Goal: Communication & Community: Participate in discussion

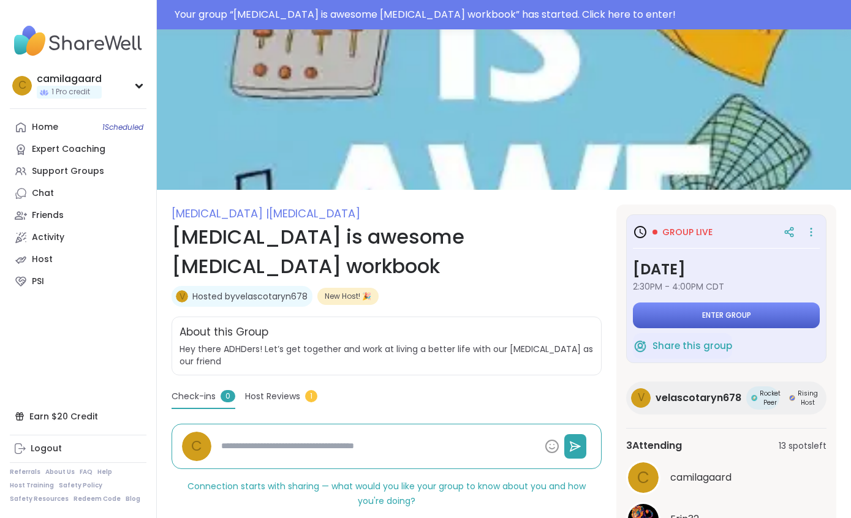
click at [763, 306] on button "Enter group" at bounding box center [726, 316] width 187 height 26
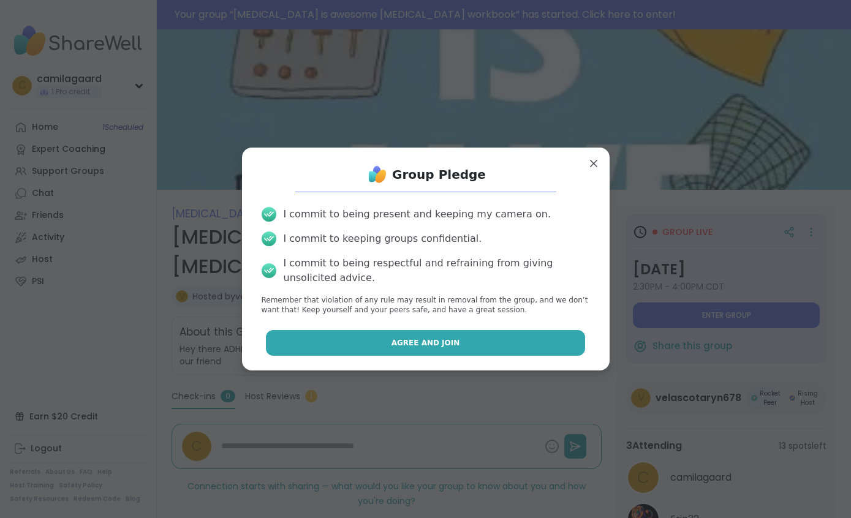
click at [453, 334] on button "Agree and Join" at bounding box center [425, 343] width 319 height 26
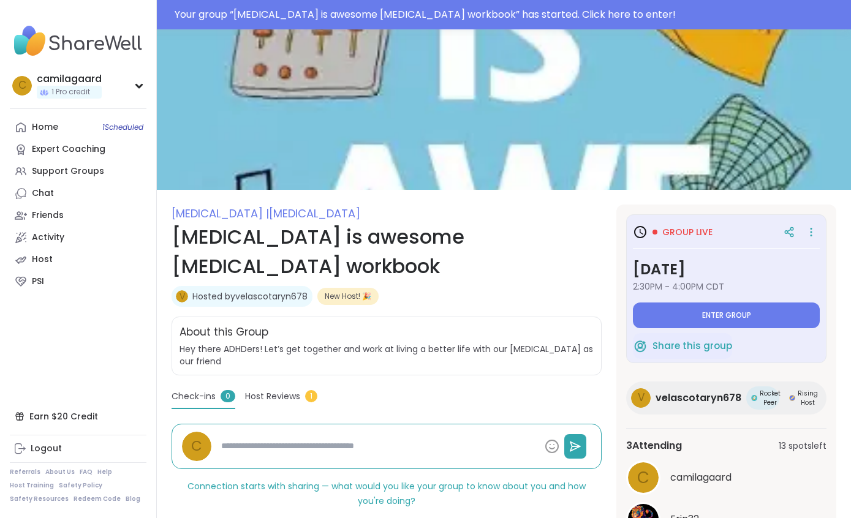
type textarea "*"
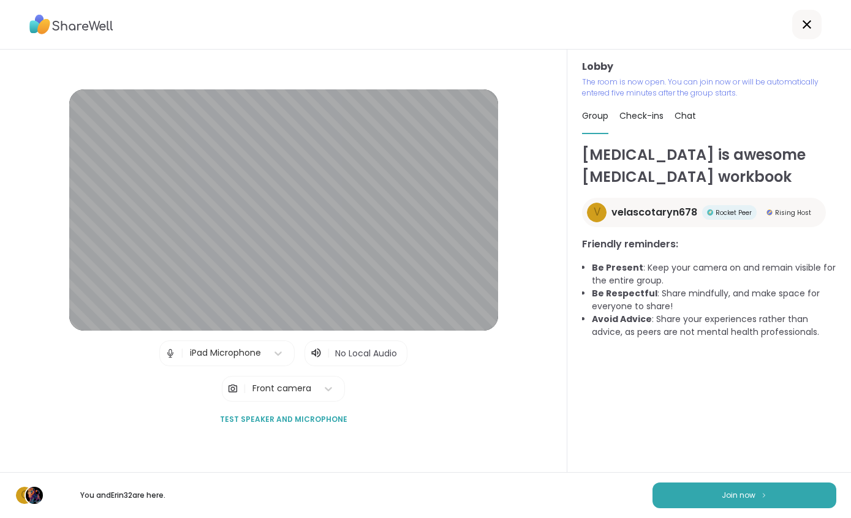
click at [399, 402] on div "| iPad Microphone | No Local Audio | Front camera" at bounding box center [283, 371] width 248 height 61
click at [760, 494] on img at bounding box center [763, 495] width 7 height 7
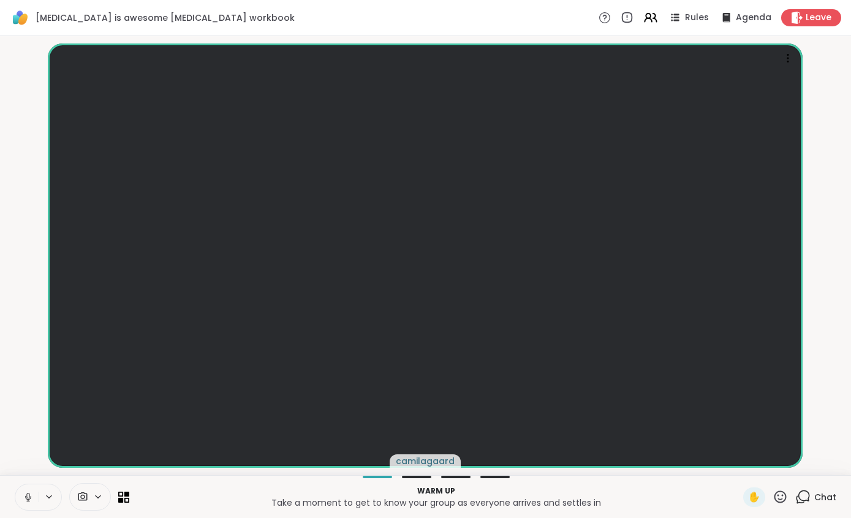
click at [16, 505] on button at bounding box center [26, 497] width 23 height 26
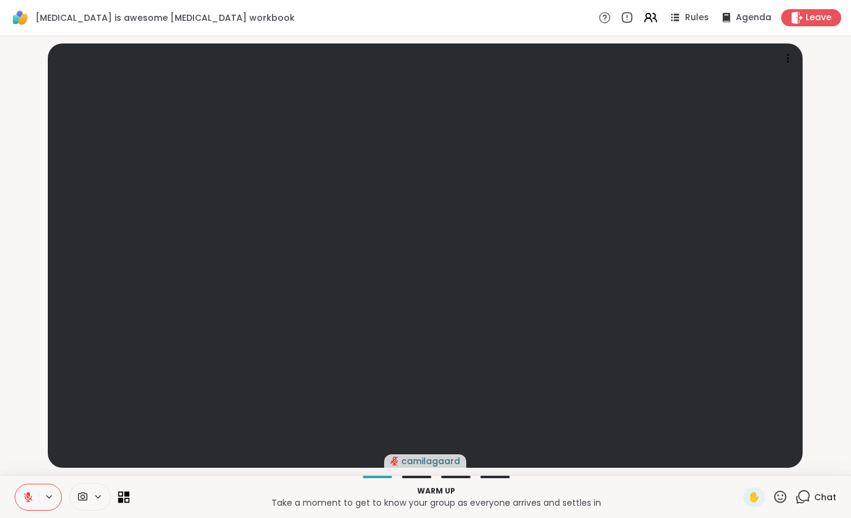
click at [118, 497] on icon at bounding box center [124, 497] width 12 height 12
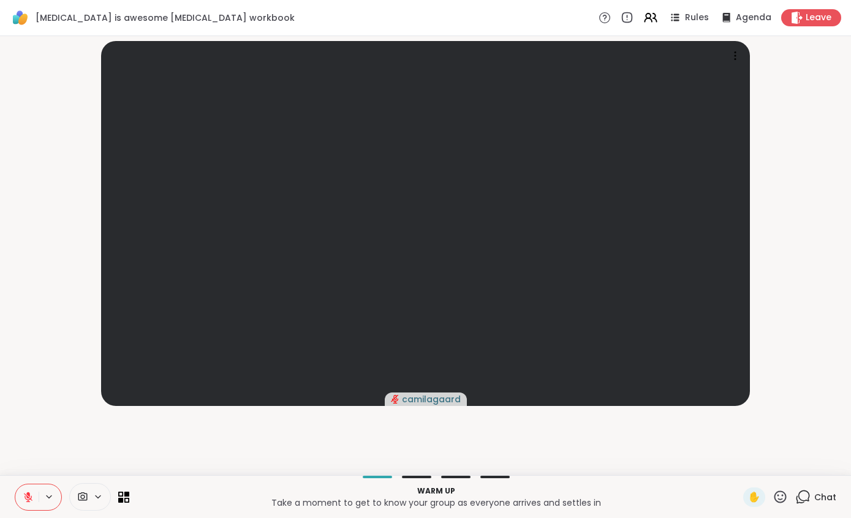
click at [132, 493] on div "Warm up Take a moment to get to know your group as everyone arrives and settles…" at bounding box center [425, 496] width 851 height 43
click at [129, 495] on icon at bounding box center [127, 494] width 6 height 6
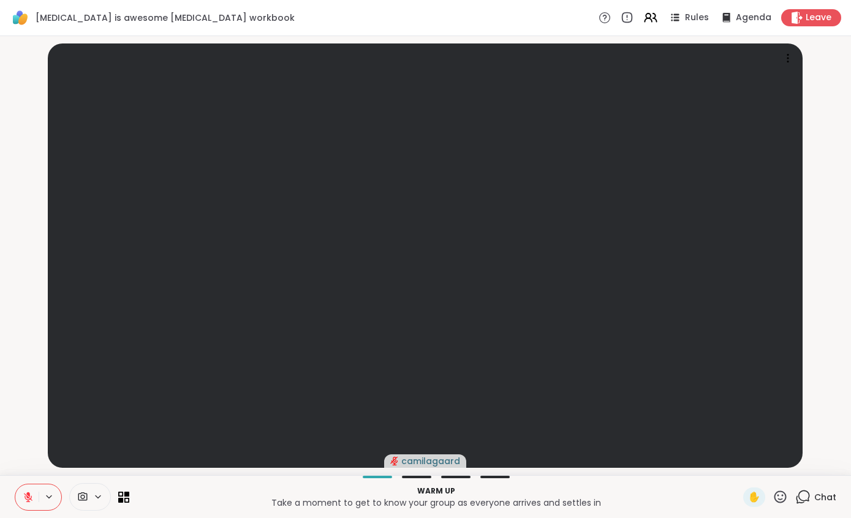
click at [664, 31] on div "ADHD is awesome ADHD workbook Rules Agenda Leave" at bounding box center [425, 18] width 851 height 36
click at [654, 13] on icon at bounding box center [649, 17] width 15 height 15
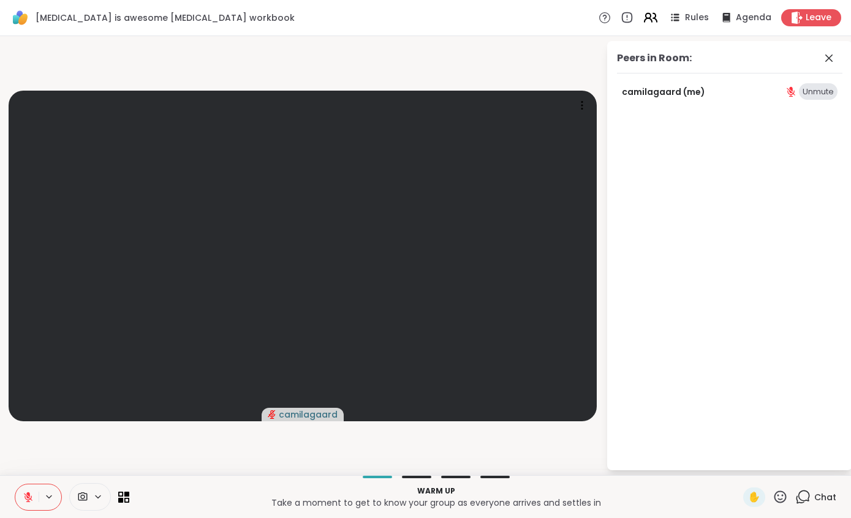
click at [651, 22] on icon at bounding box center [649, 17] width 15 height 15
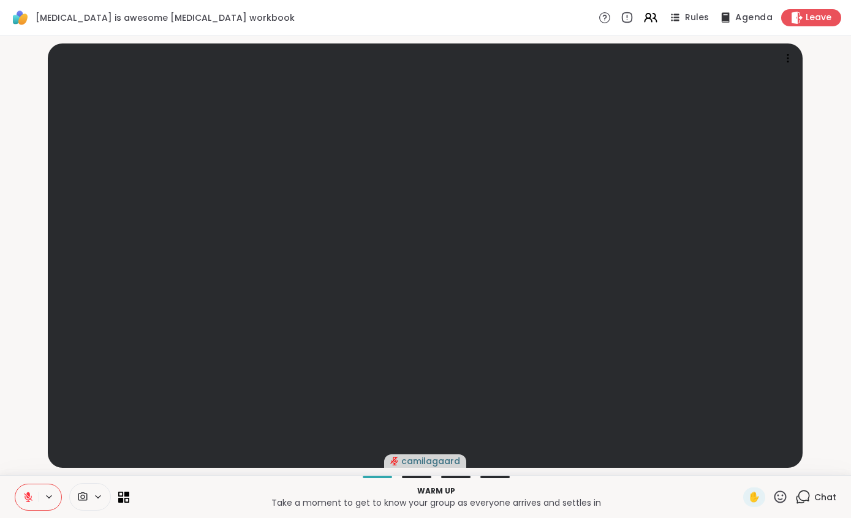
click at [747, 22] on span "Agenda" at bounding box center [753, 18] width 37 height 13
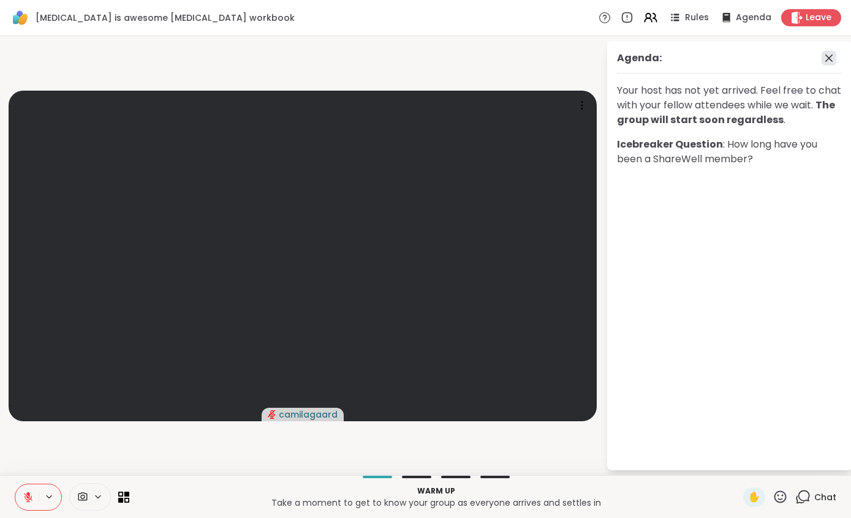
click at [827, 65] on icon at bounding box center [828, 58] width 15 height 15
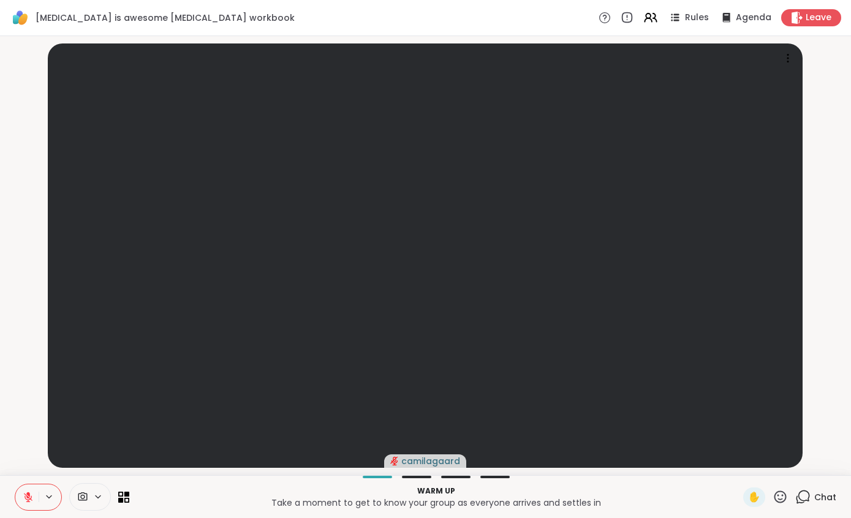
click at [408, 476] on div at bounding box center [416, 477] width 29 height 2
click at [85, 506] on div at bounding box center [90, 497] width 42 height 28
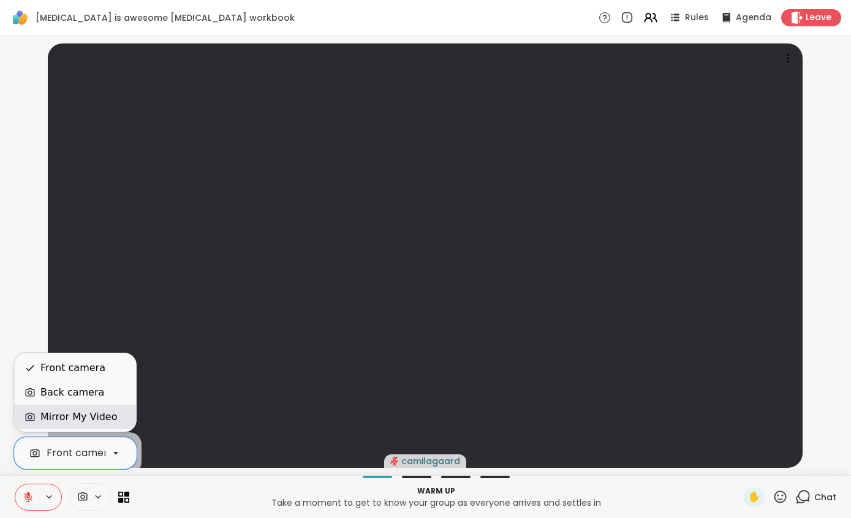
click at [107, 418] on div "Mirror My Video" at bounding box center [78, 417] width 77 height 15
click at [98, 390] on div "Back camera" at bounding box center [75, 392] width 102 height 15
click at [99, 369] on div "Front camera" at bounding box center [72, 368] width 65 height 15
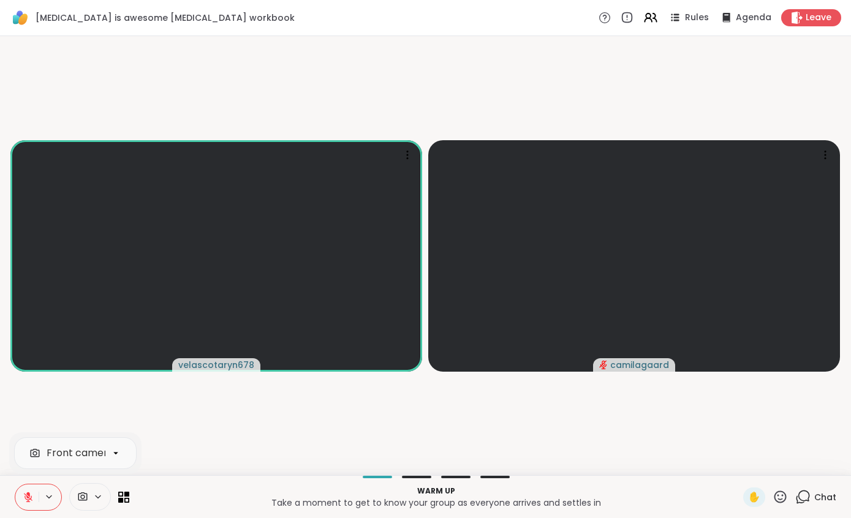
click at [25, 488] on button at bounding box center [26, 497] width 23 height 26
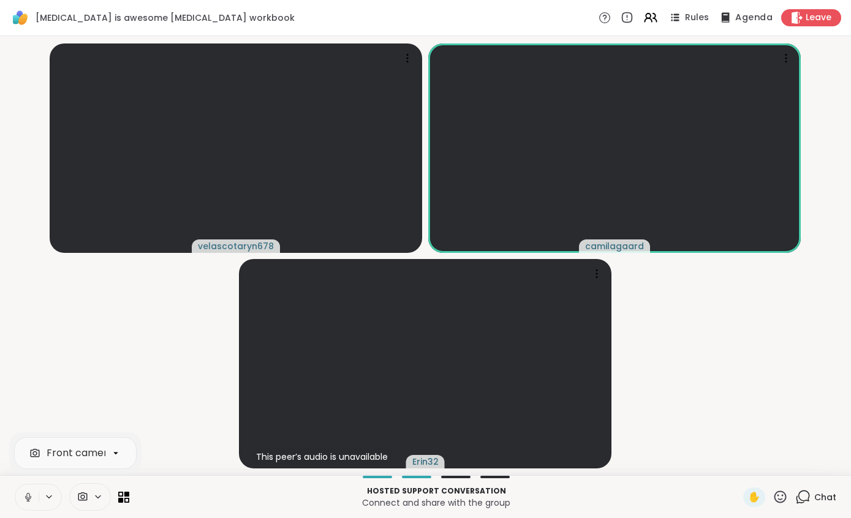
click at [750, 22] on span "Agenda" at bounding box center [753, 18] width 37 height 13
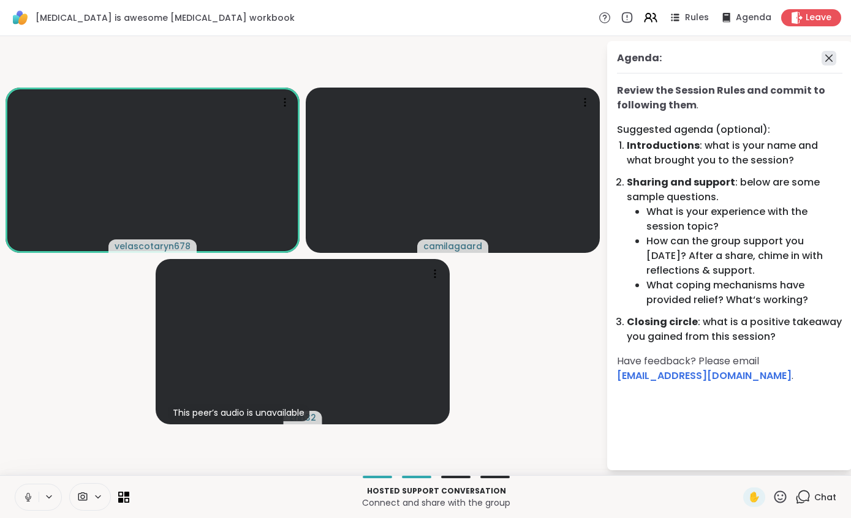
click at [833, 60] on icon at bounding box center [828, 58] width 15 height 15
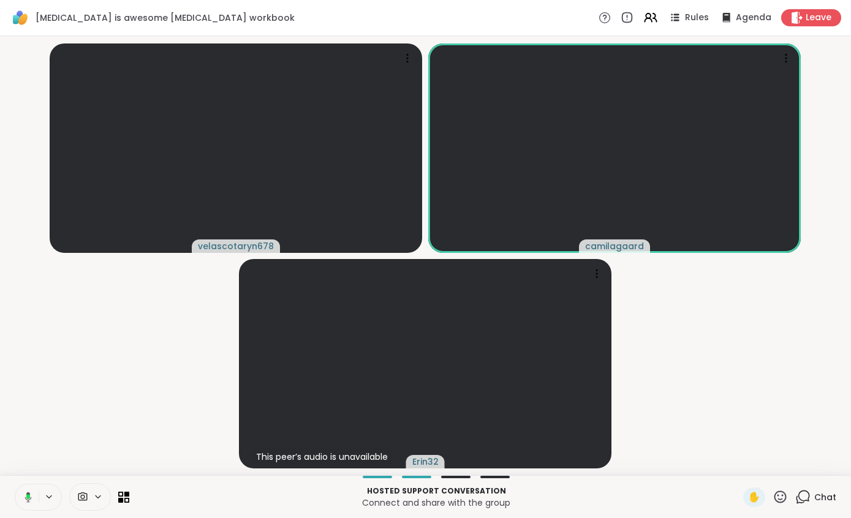
click at [828, 507] on div "Chat" at bounding box center [815, 498] width 41 height 20
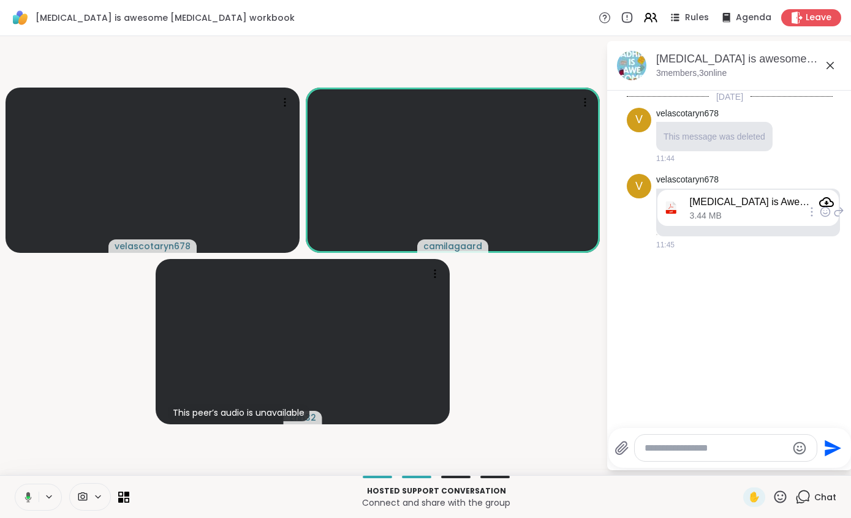
click at [833, 190] on div "ADHD is Awesome PDF.pdf 3.44 MB" at bounding box center [747, 208] width 181 height 36
click at [827, 197] on icon "Attachment" at bounding box center [826, 202] width 15 height 10
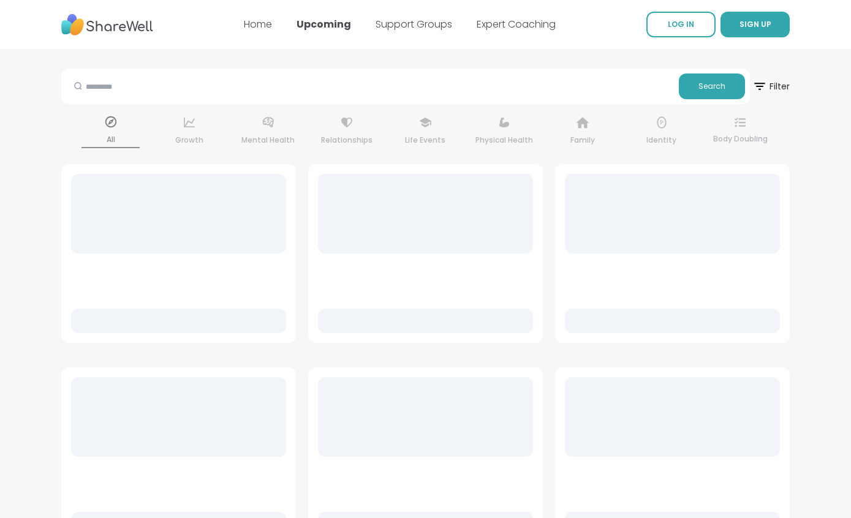
scroll to position [49, 0]
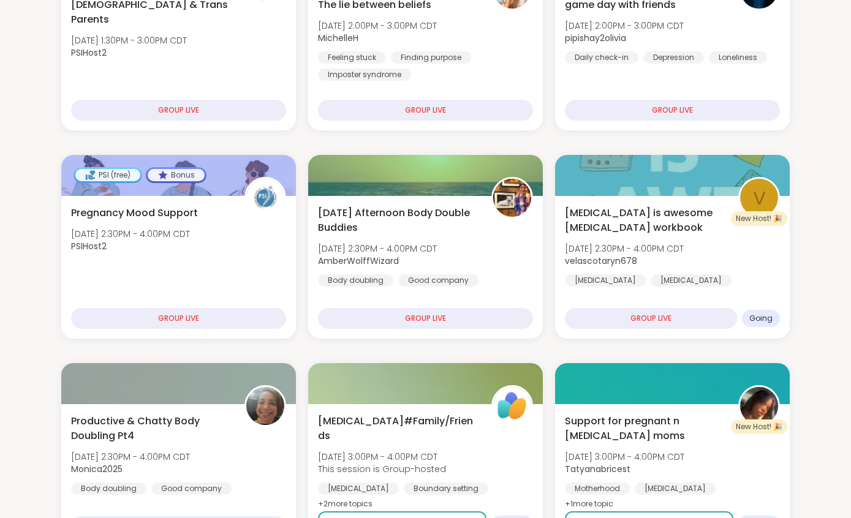
scroll to position [217, 0]
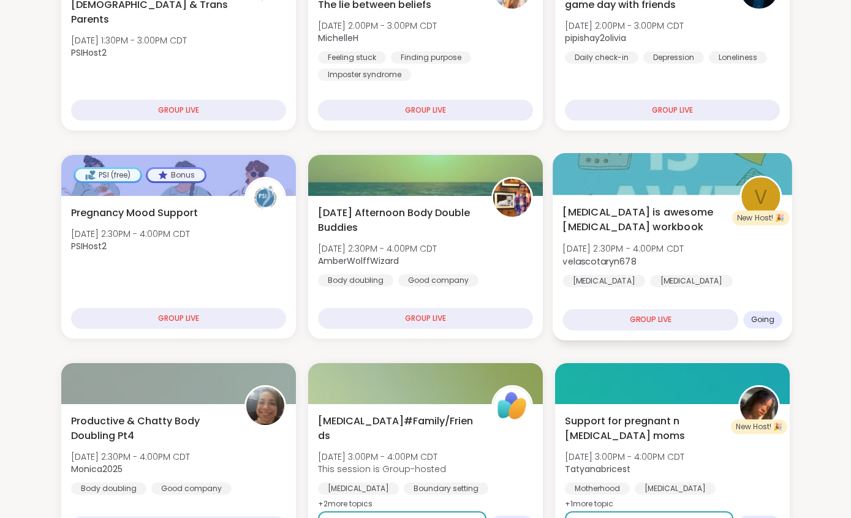
click at [667, 323] on div "GROUP LIVE" at bounding box center [650, 319] width 176 height 21
click at [769, 201] on div "v" at bounding box center [760, 197] width 39 height 39
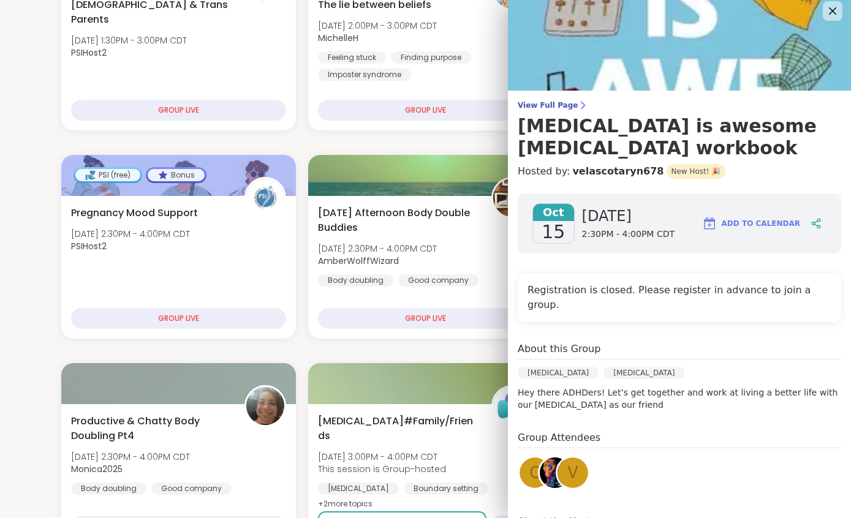
scroll to position [7, 0]
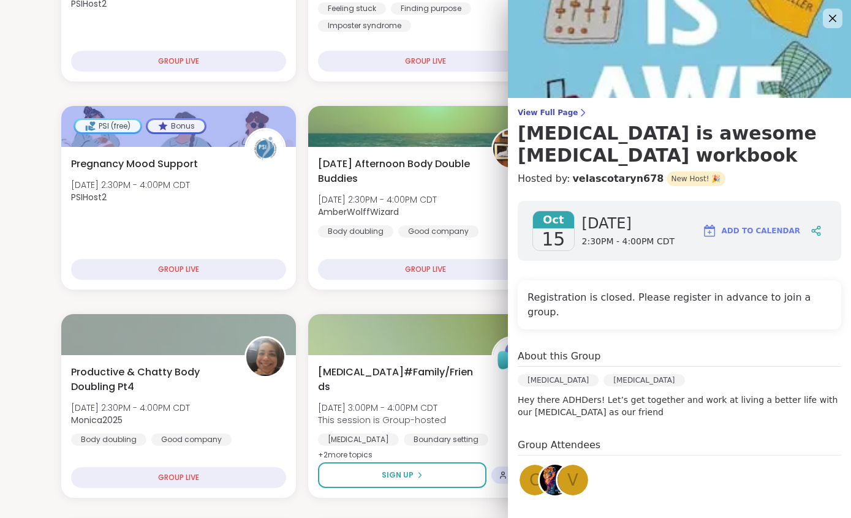
scroll to position [0, 0]
click at [832, 24] on icon at bounding box center [831, 17] width 15 height 15
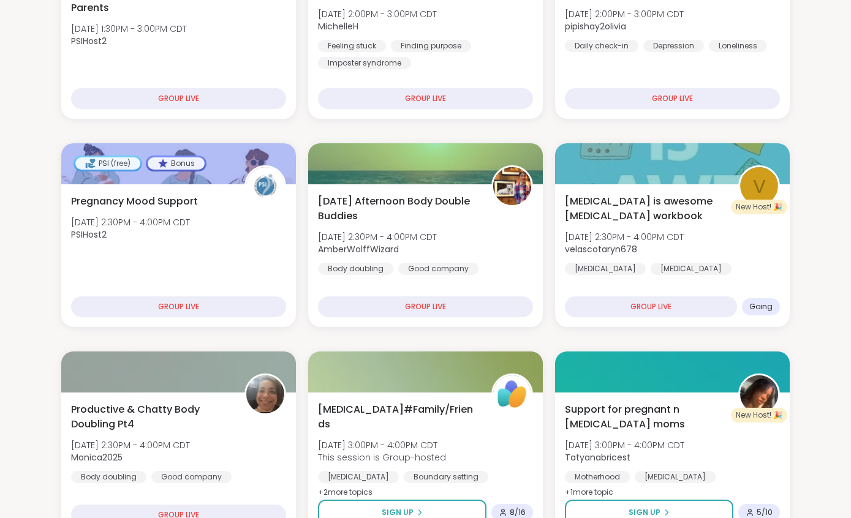
scroll to position [229, 0]
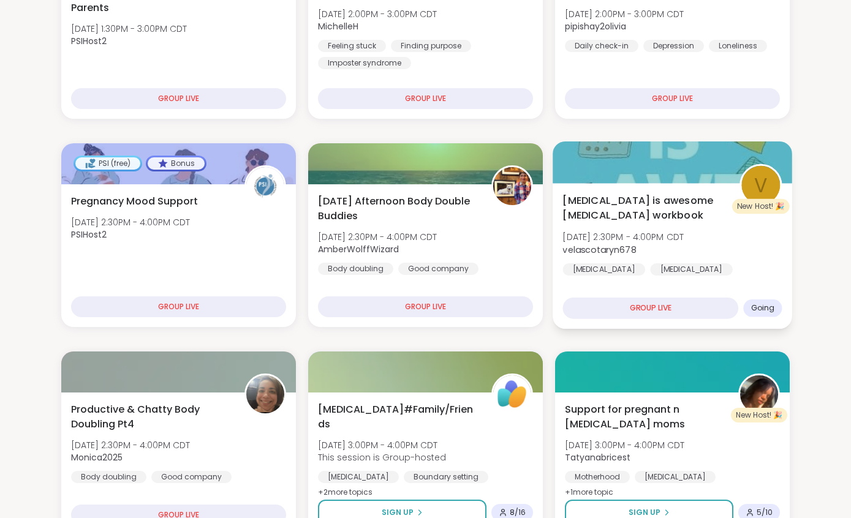
click at [657, 309] on div "GROUP LIVE" at bounding box center [650, 308] width 176 height 21
click at [670, 312] on div "GROUP LIVE" at bounding box center [650, 308] width 176 height 21
click at [684, 252] on span "velascotaryn678" at bounding box center [622, 249] width 121 height 12
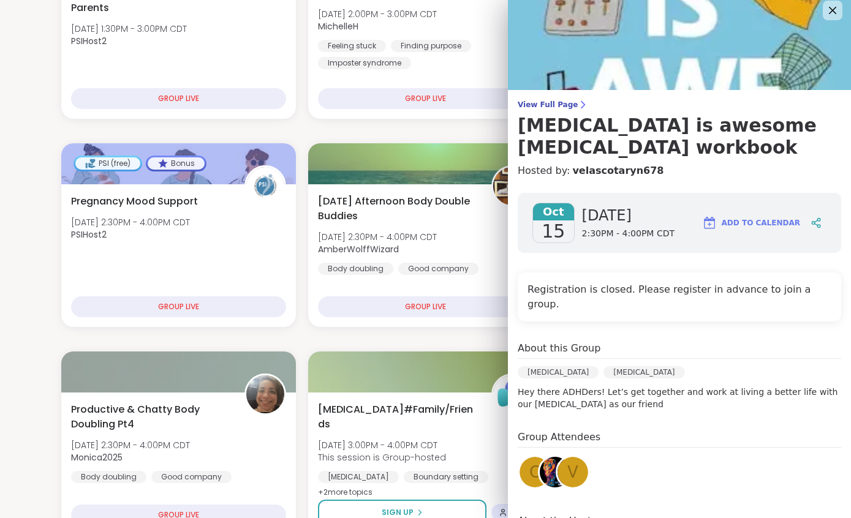
scroll to position [7, 0]
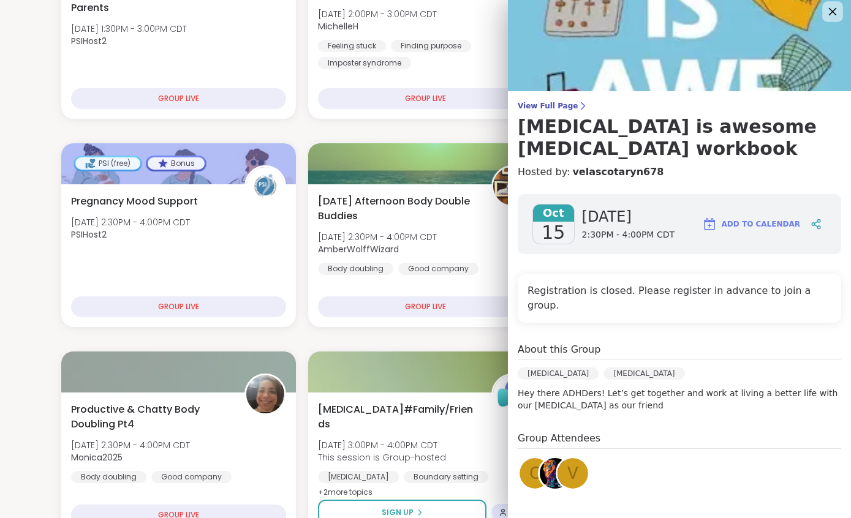
click at [828, 18] on icon at bounding box center [831, 11] width 15 height 15
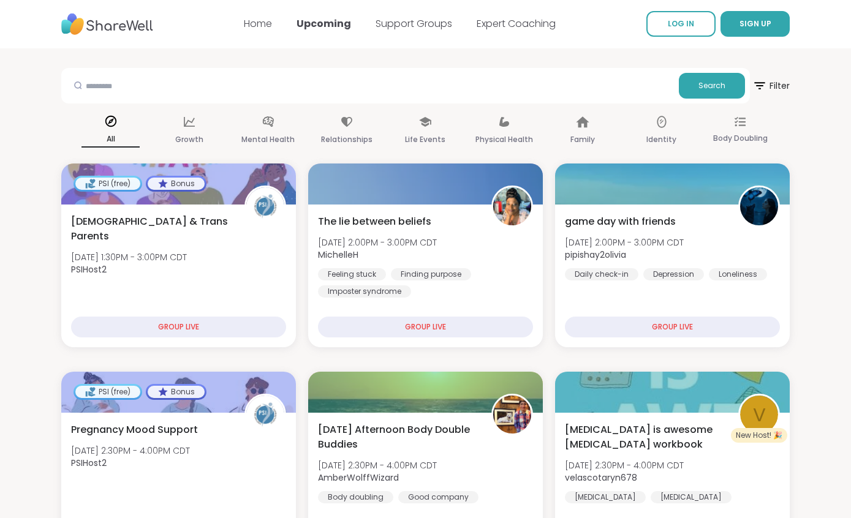
scroll to position [0, 0]
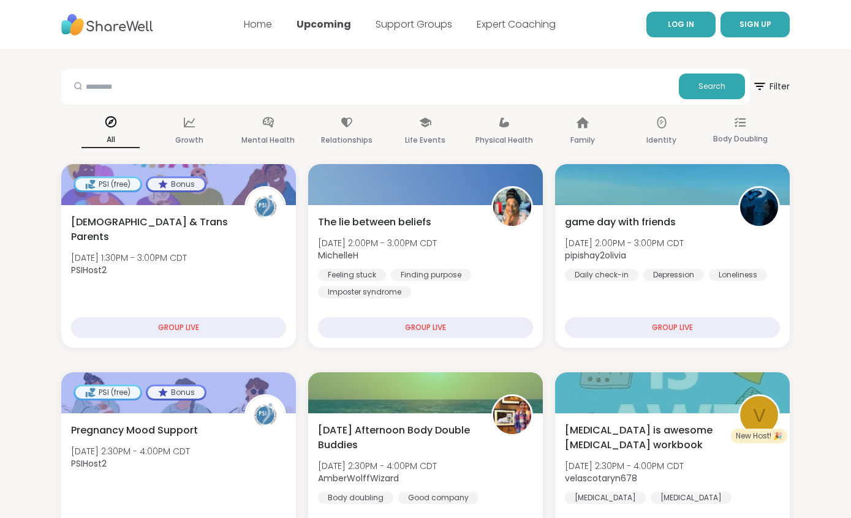
click at [681, 28] on span "LOG IN" at bounding box center [681, 24] width 26 height 10
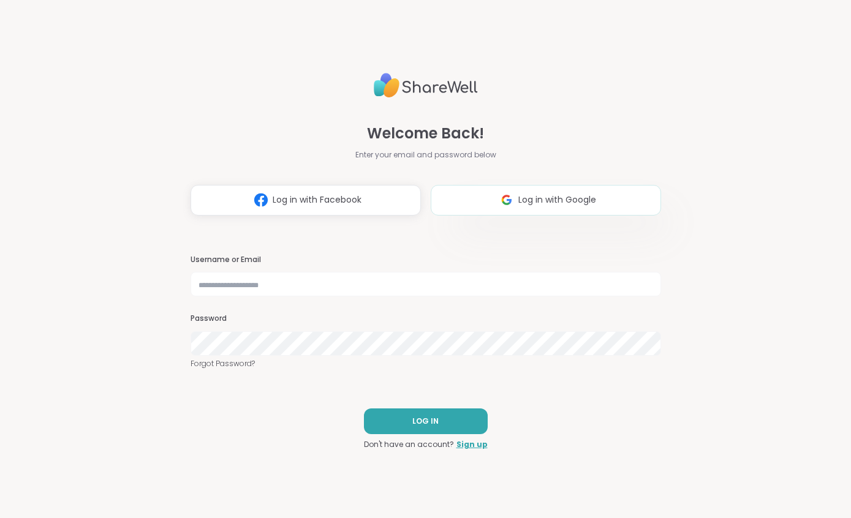
click at [576, 211] on button "Log in with Google" at bounding box center [546, 200] width 230 height 31
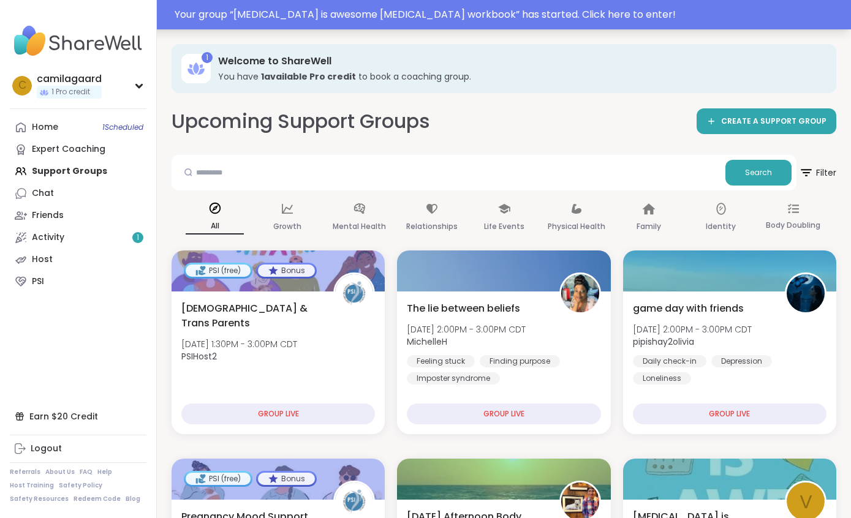
click at [579, 17] on div "Your group “ [MEDICAL_DATA] is awesome [MEDICAL_DATA] workbook ” has started. C…" at bounding box center [509, 14] width 669 height 15
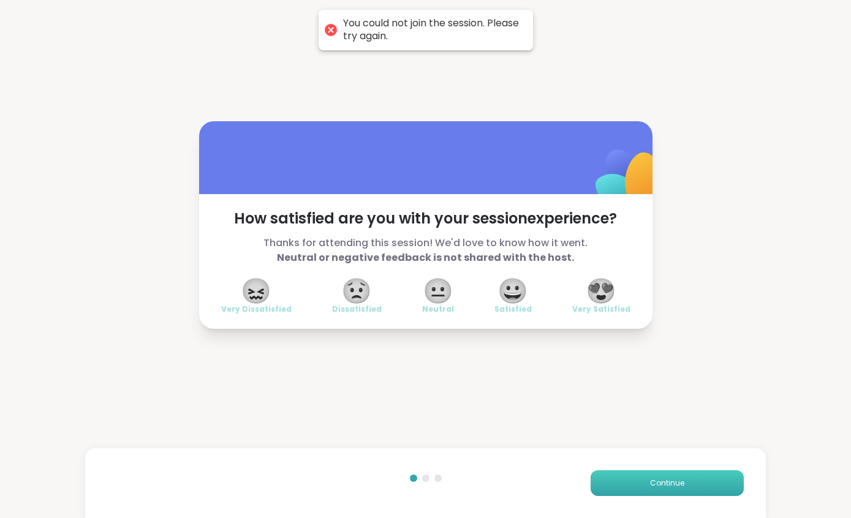
click at [690, 484] on button "Continue" at bounding box center [666, 483] width 153 height 26
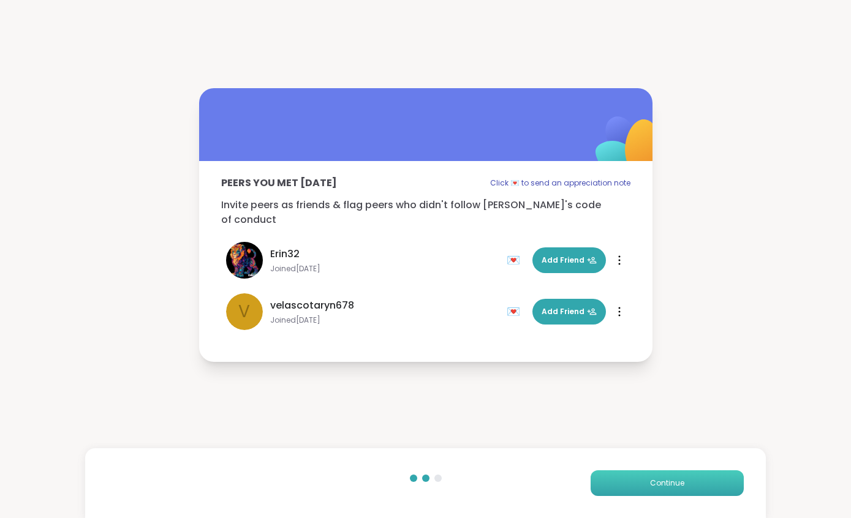
click at [705, 479] on button "Continue" at bounding box center [666, 483] width 153 height 26
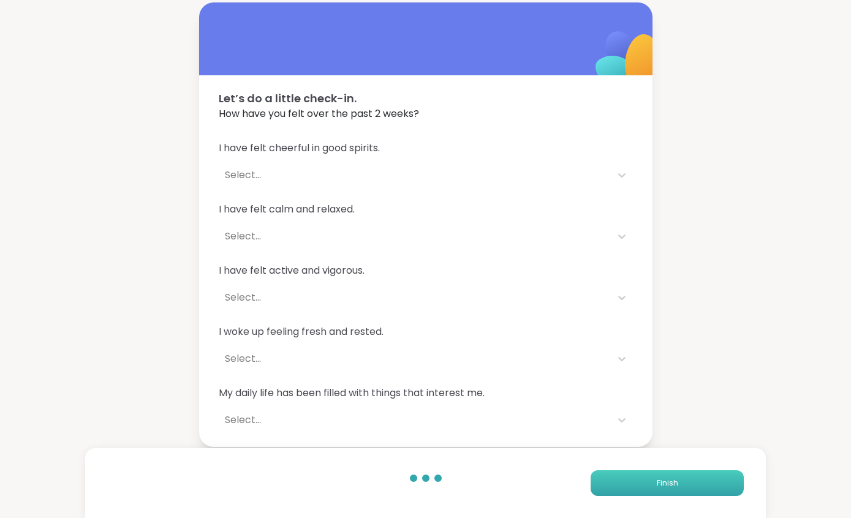
click at [688, 484] on button "Finish" at bounding box center [666, 483] width 153 height 26
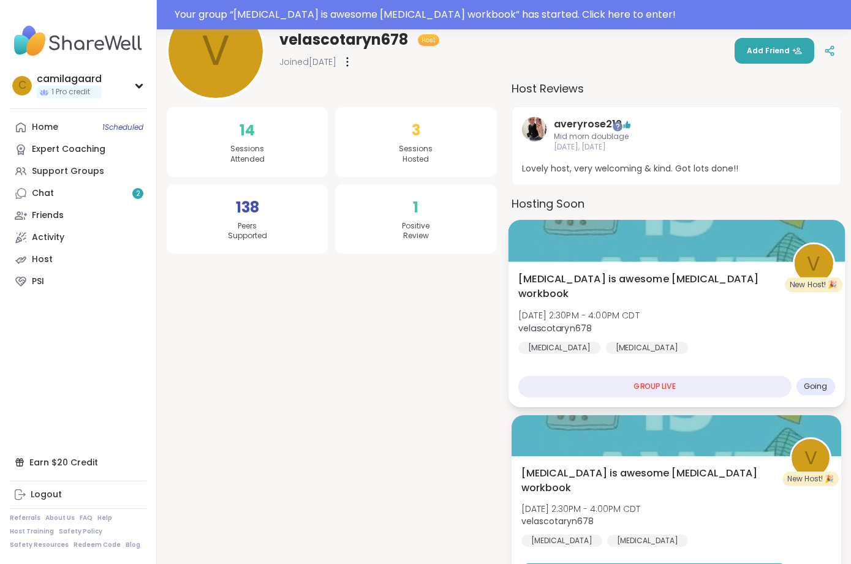
click at [717, 387] on div "GROUP LIVE" at bounding box center [654, 386] width 273 height 21
click at [690, 392] on div "GROUP LIVE" at bounding box center [654, 386] width 273 height 21
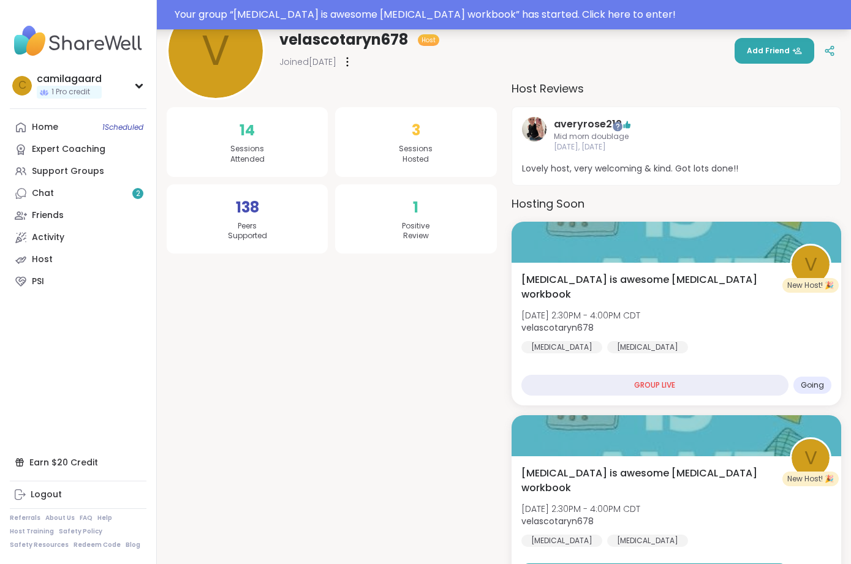
click at [553, 10] on div "Your group “ [MEDICAL_DATA] is awesome [MEDICAL_DATA] workbook ” has started. C…" at bounding box center [509, 14] width 669 height 15
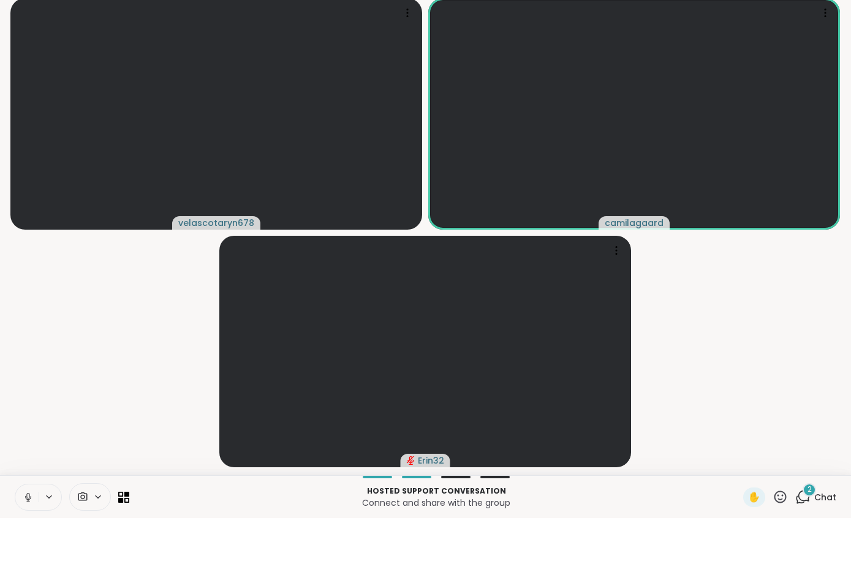
click at [818, 537] on span "Chat" at bounding box center [825, 543] width 22 height 12
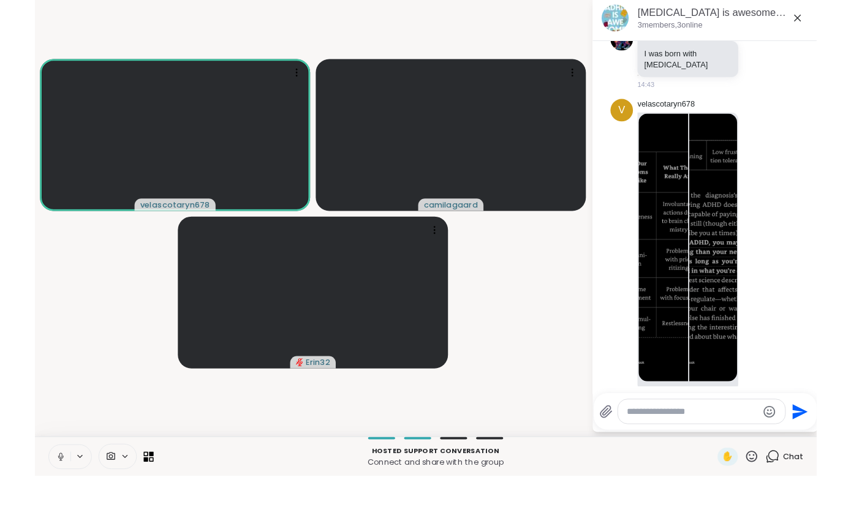
scroll to position [235, 0]
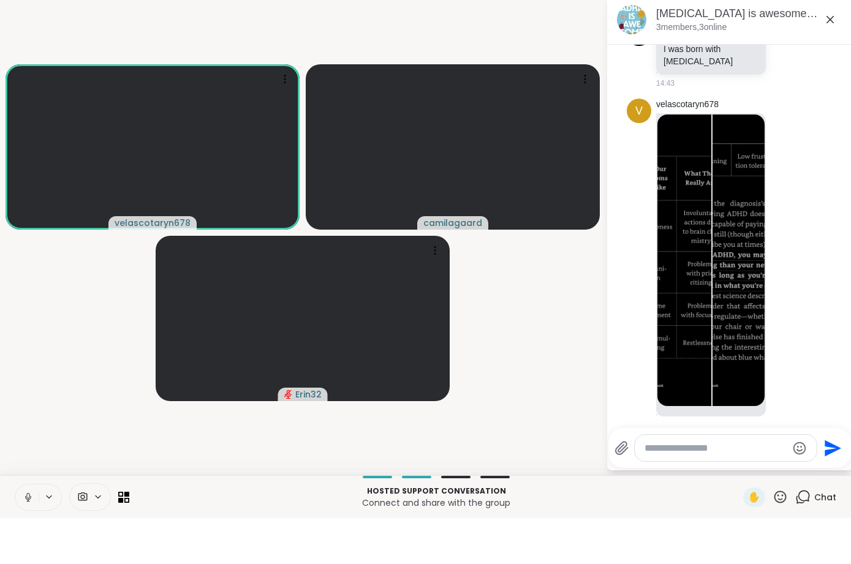
click at [742, 488] on textarea "Type your message" at bounding box center [715, 494] width 143 height 12
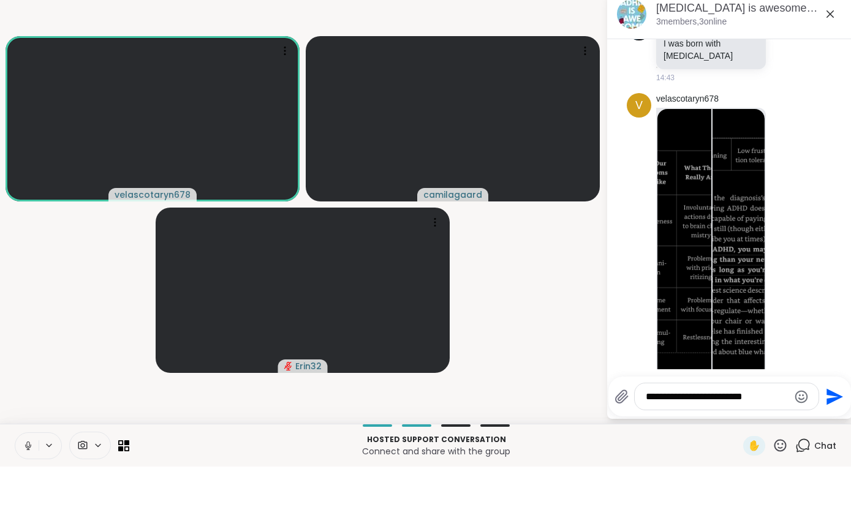
type textarea "**********"
click at [842, 434] on button "Send" at bounding box center [833, 448] width 28 height 28
click at [828, 440] on icon "Send" at bounding box center [834, 448] width 17 height 17
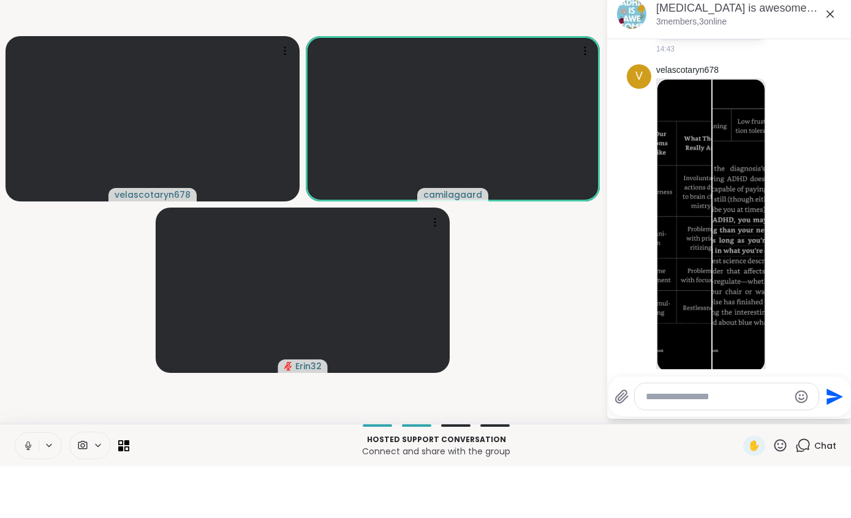
scroll to position [329, 0]
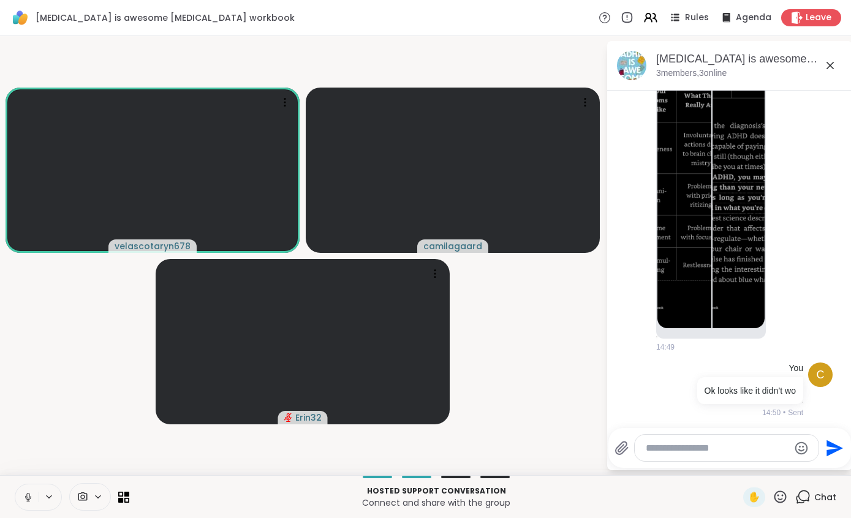
click at [47, 488] on div at bounding box center [38, 497] width 47 height 27
click at [48, 493] on icon at bounding box center [49, 497] width 10 height 10
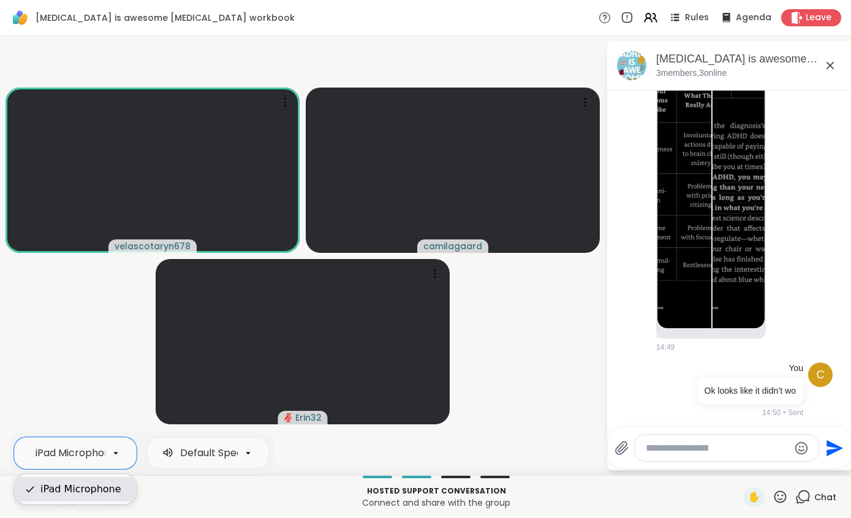
click at [89, 486] on div "iPad Microphone" at bounding box center [80, 489] width 81 height 15
click at [38, 398] on video-player-container "velascotaryn678 camilagaard Erin32" at bounding box center [302, 255] width 591 height 429
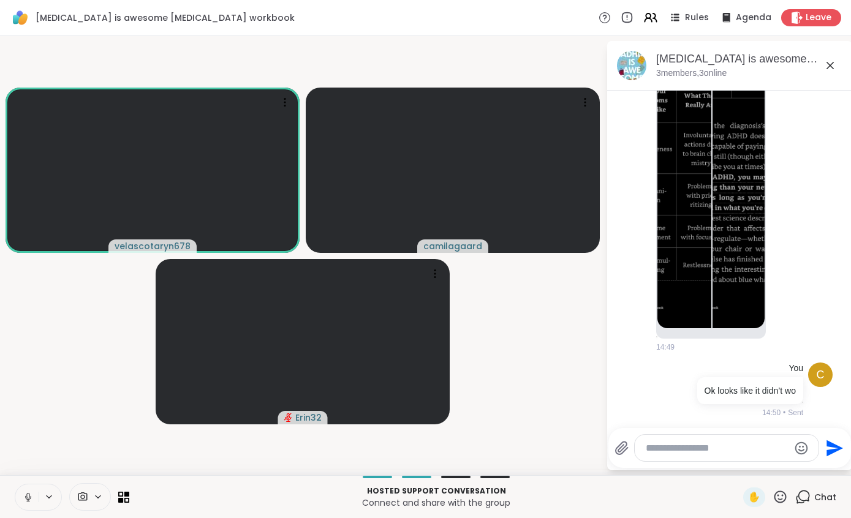
click at [24, 496] on icon at bounding box center [28, 497] width 11 height 11
click at [29, 494] on icon at bounding box center [28, 497] width 11 height 11
click at [32, 486] on button at bounding box center [26, 497] width 23 height 26
click at [23, 501] on icon at bounding box center [28, 497] width 11 height 11
